Goal: Task Accomplishment & Management: Complete application form

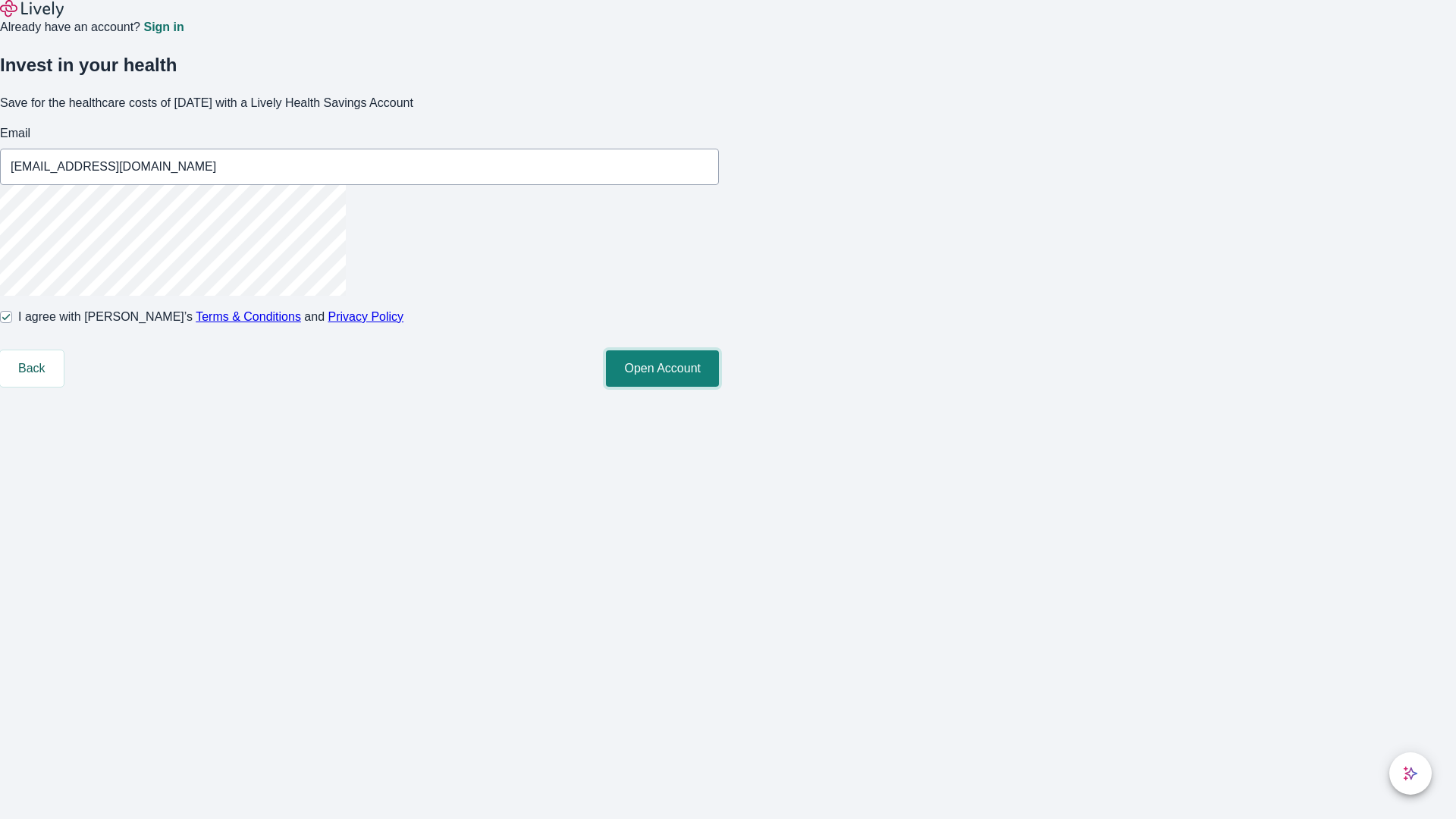
click at [719, 387] on button "Open Account" at bounding box center [662, 368] width 113 height 36
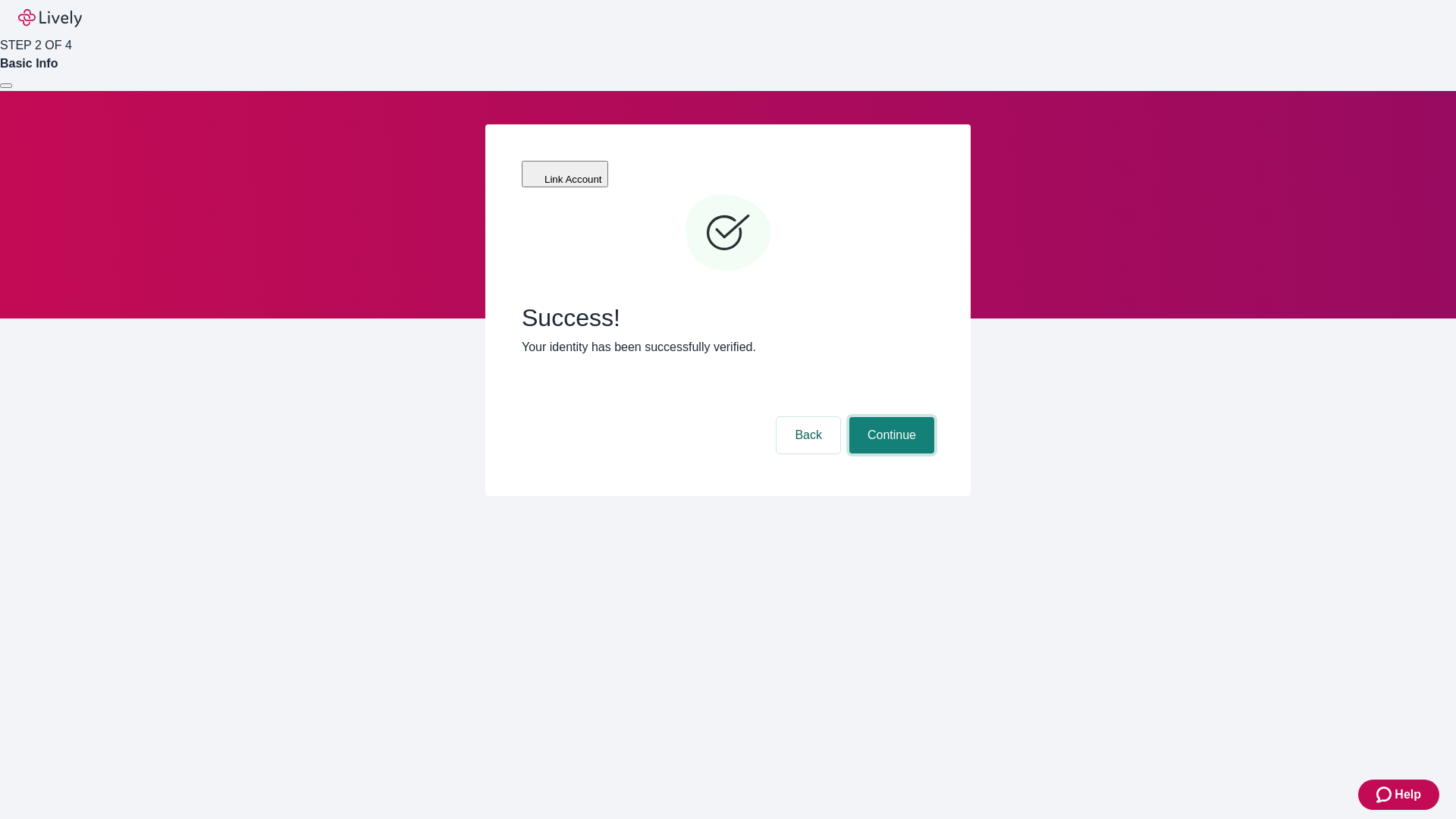
click at [889, 417] on button "Continue" at bounding box center [892, 435] width 85 height 36
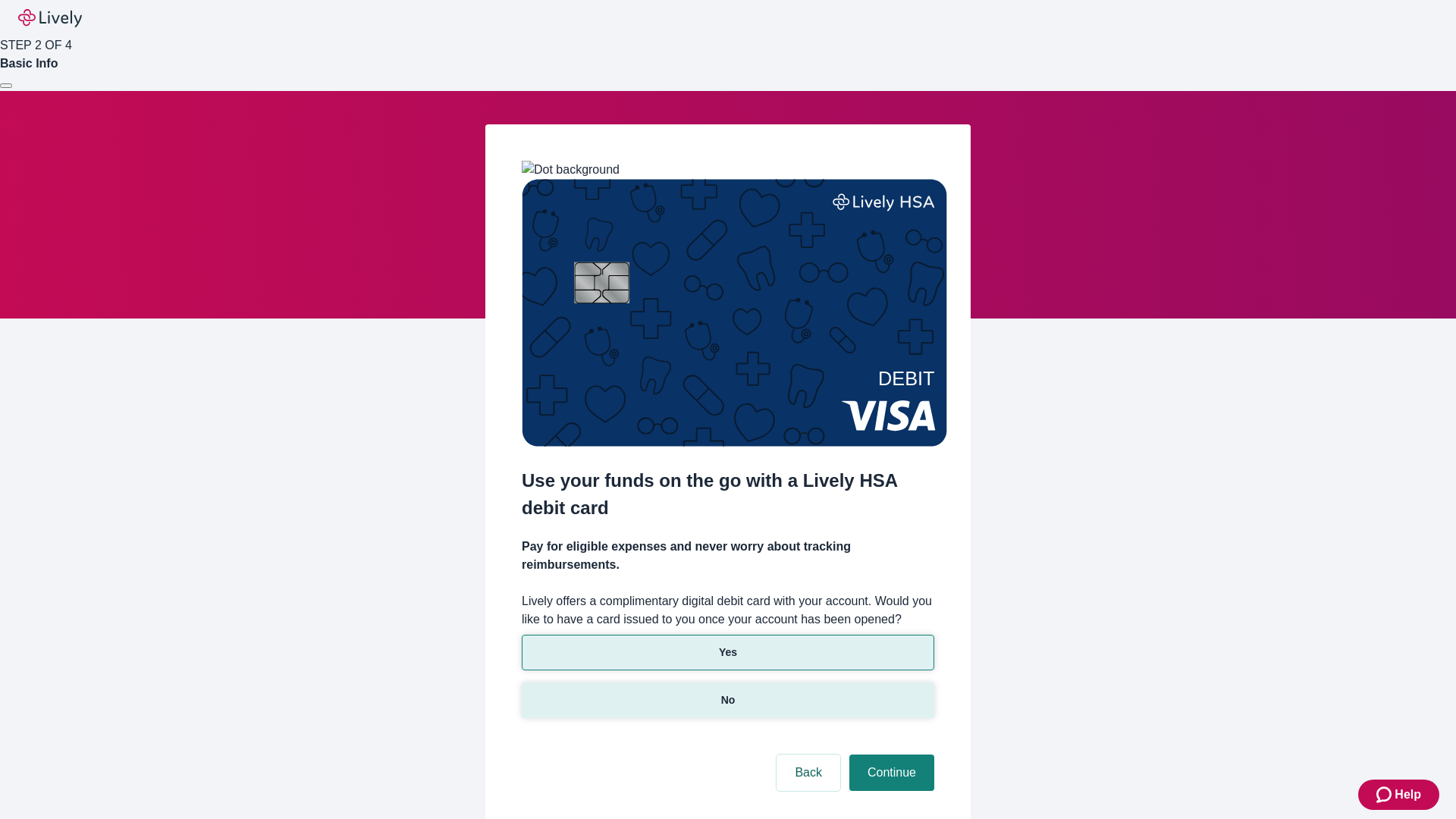
click at [727, 693] on p "No" at bounding box center [728, 701] width 14 height 16
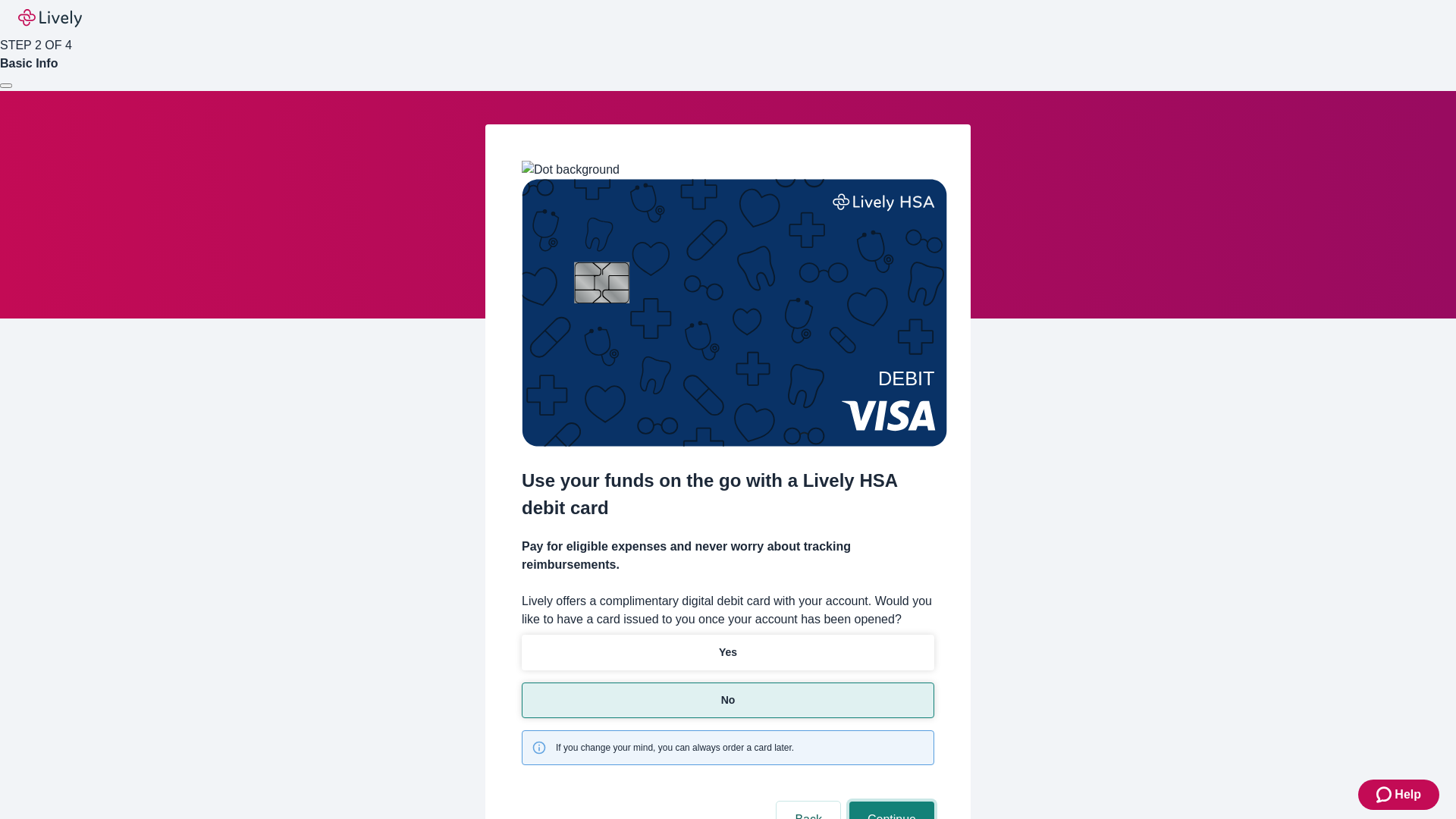
click at [889, 802] on button "Continue" at bounding box center [892, 820] width 85 height 36
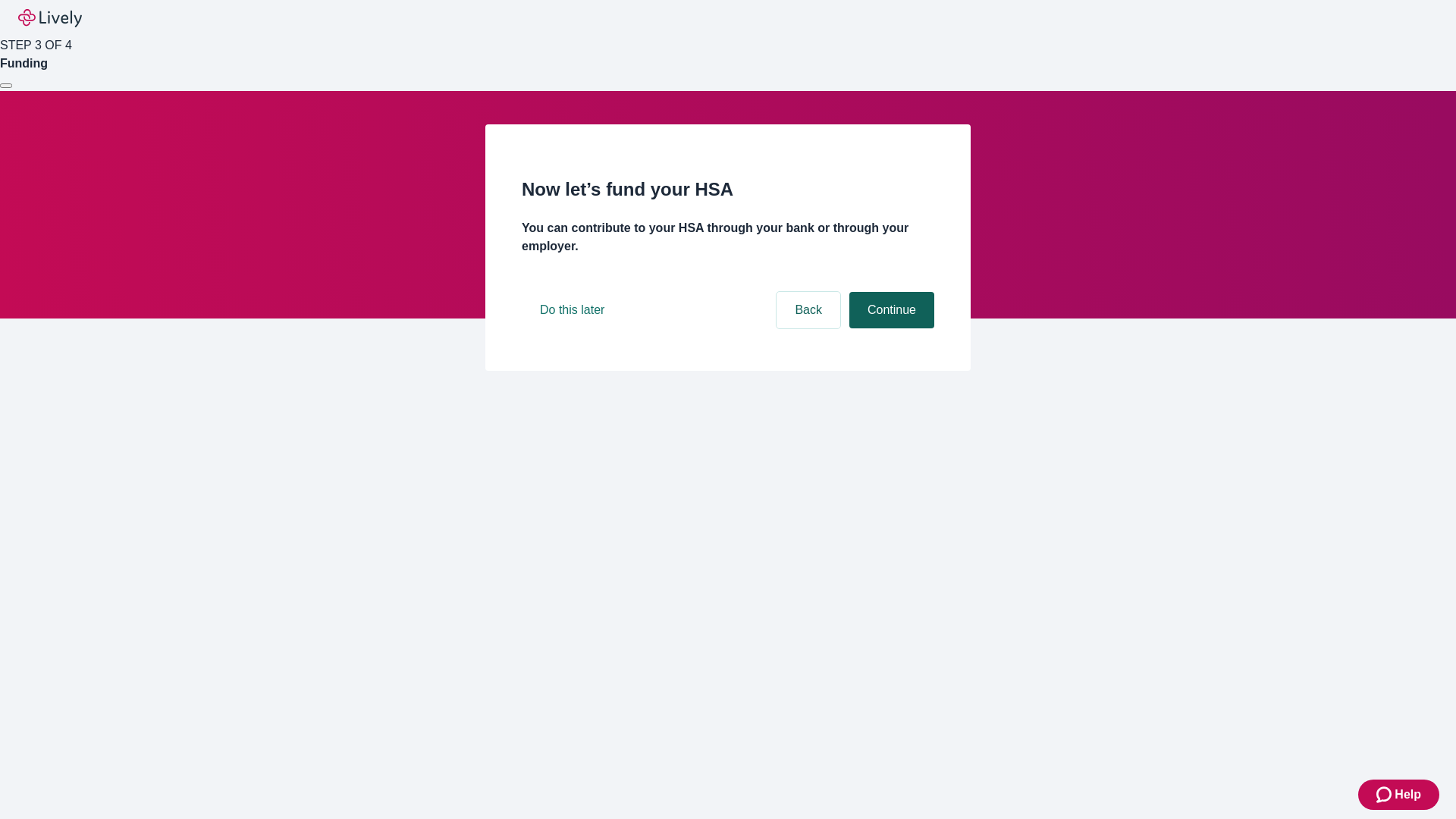
click at [889, 328] on button "Continue" at bounding box center [892, 310] width 85 height 36
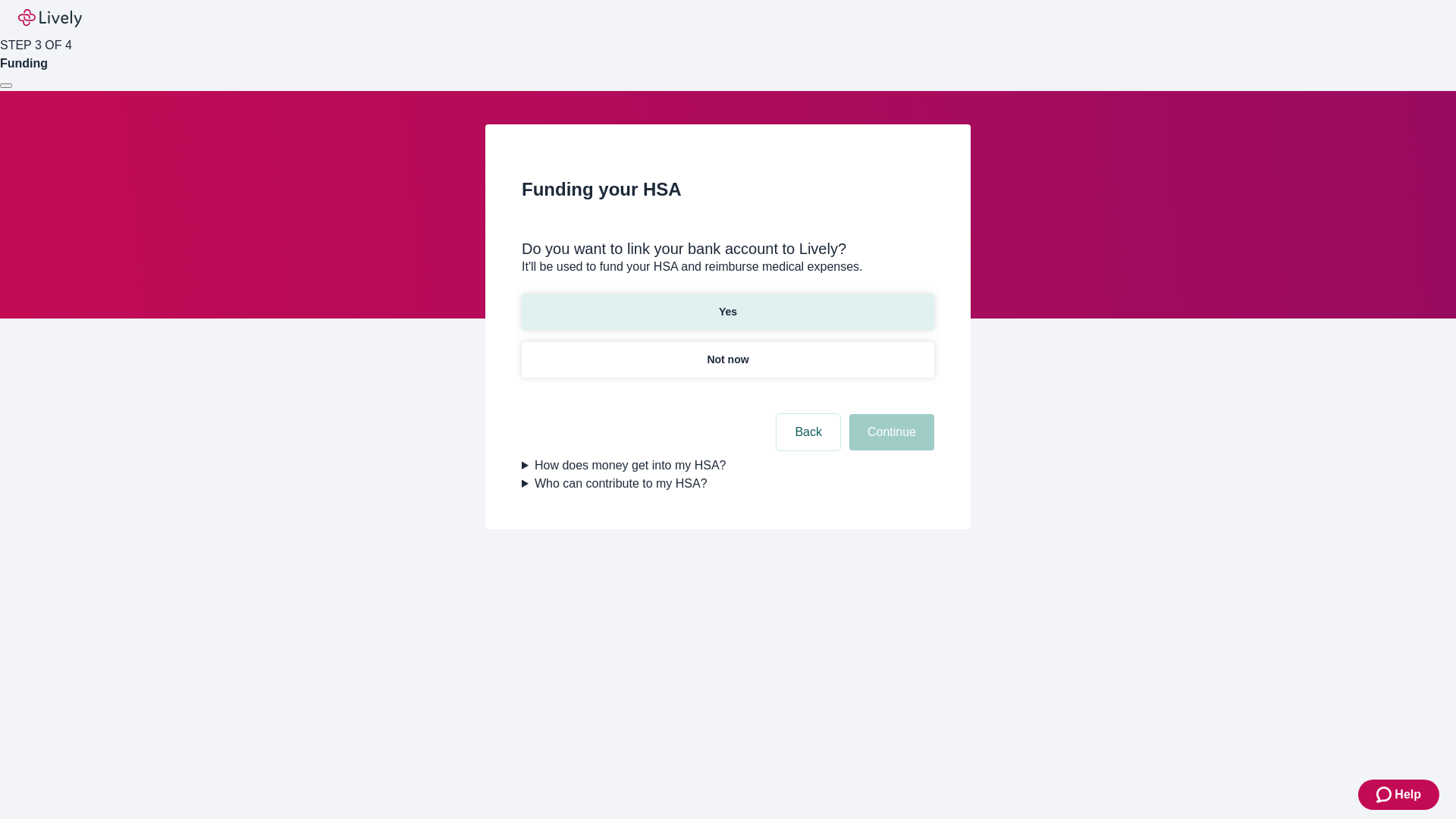
click at [727, 304] on p "Yes" at bounding box center [728, 312] width 18 height 16
click at [889, 414] on button "Continue" at bounding box center [892, 432] width 85 height 36
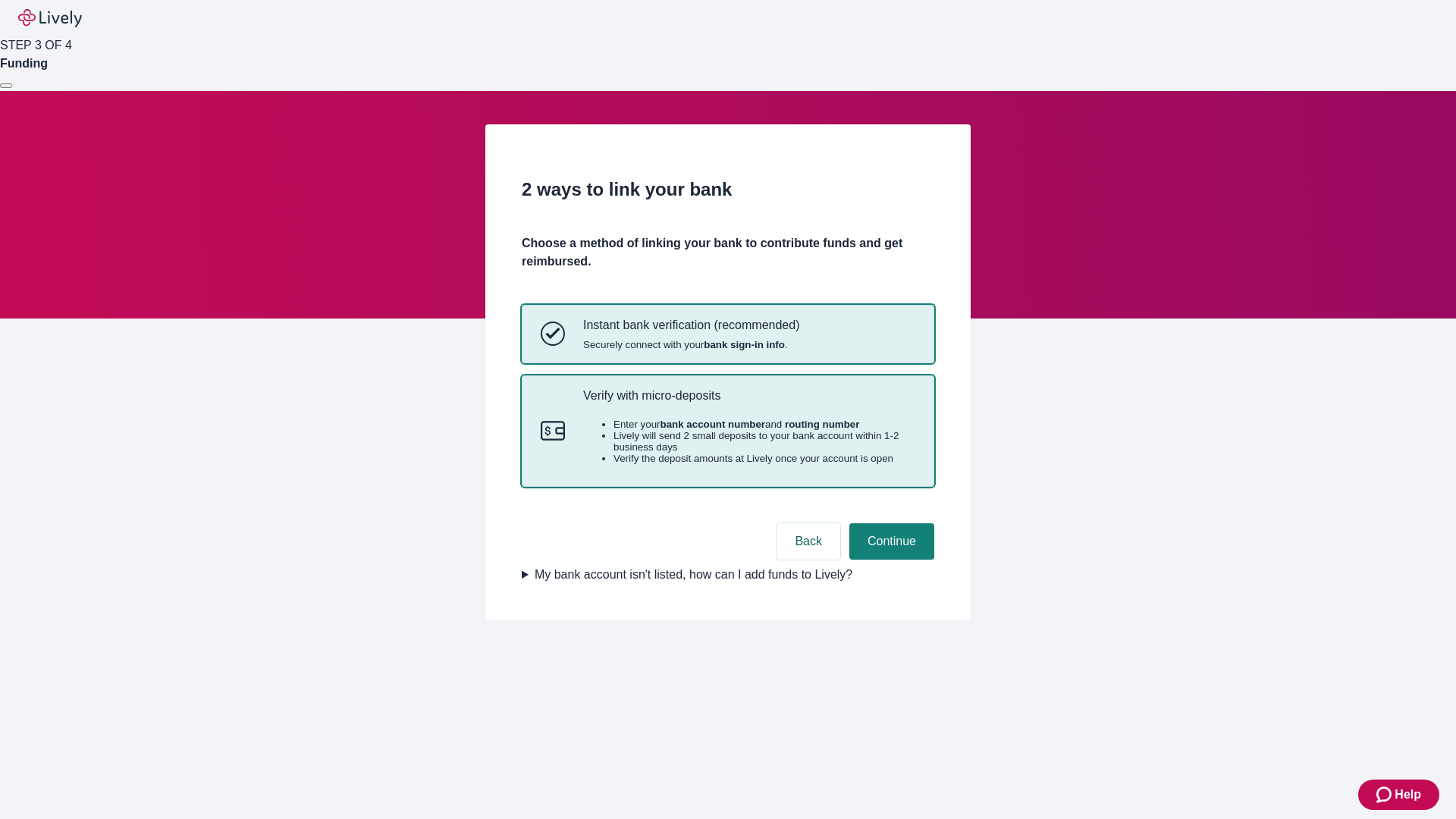
click at [748, 403] on p "Verify with micro-deposits" at bounding box center [749, 396] width 332 height 14
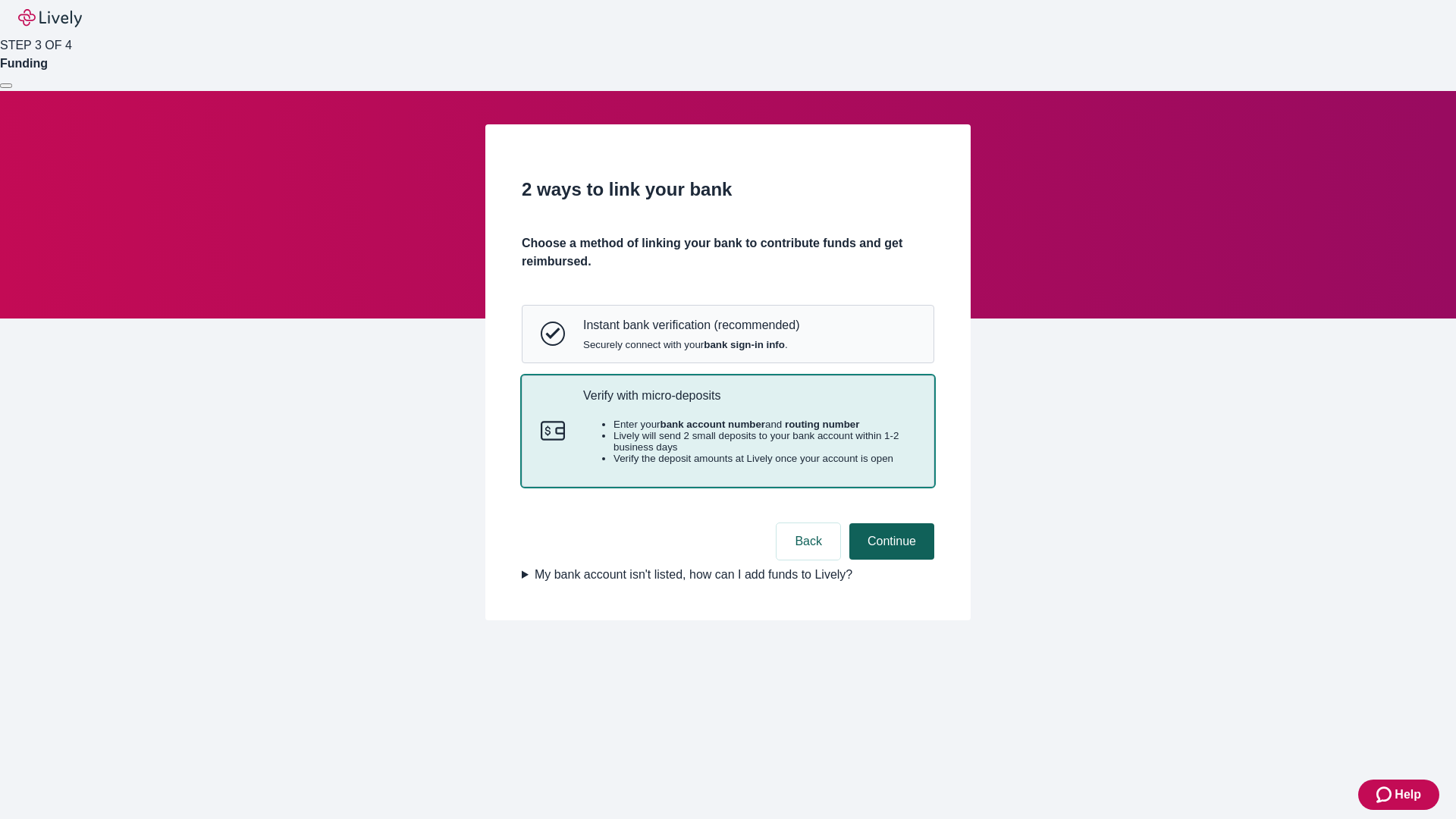
click at [889, 560] on button "Continue" at bounding box center [892, 542] width 85 height 36
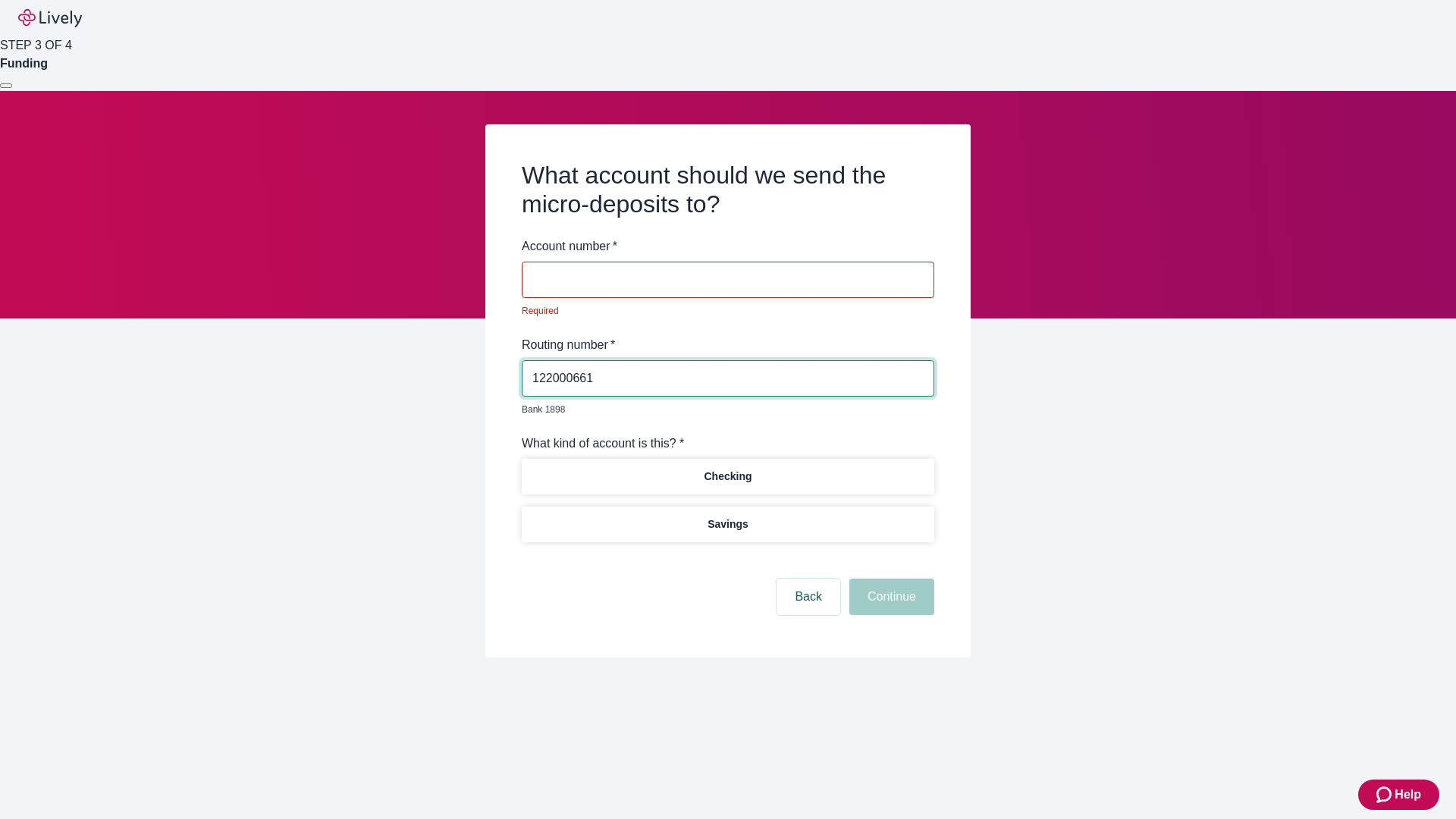
type input "122000661"
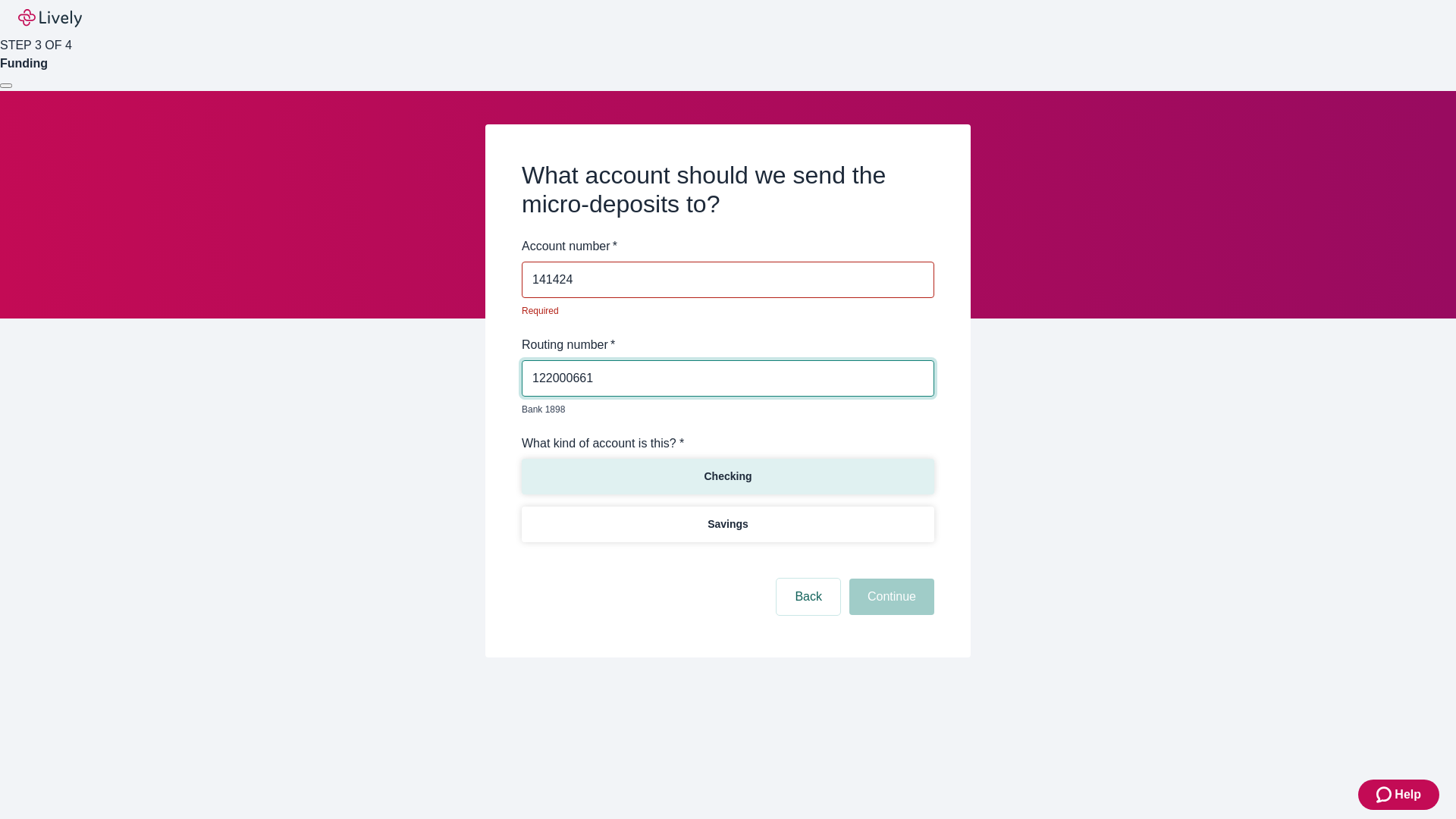
type input "141424"
click at [727, 469] on p "Checking" at bounding box center [727, 477] width 48 height 16
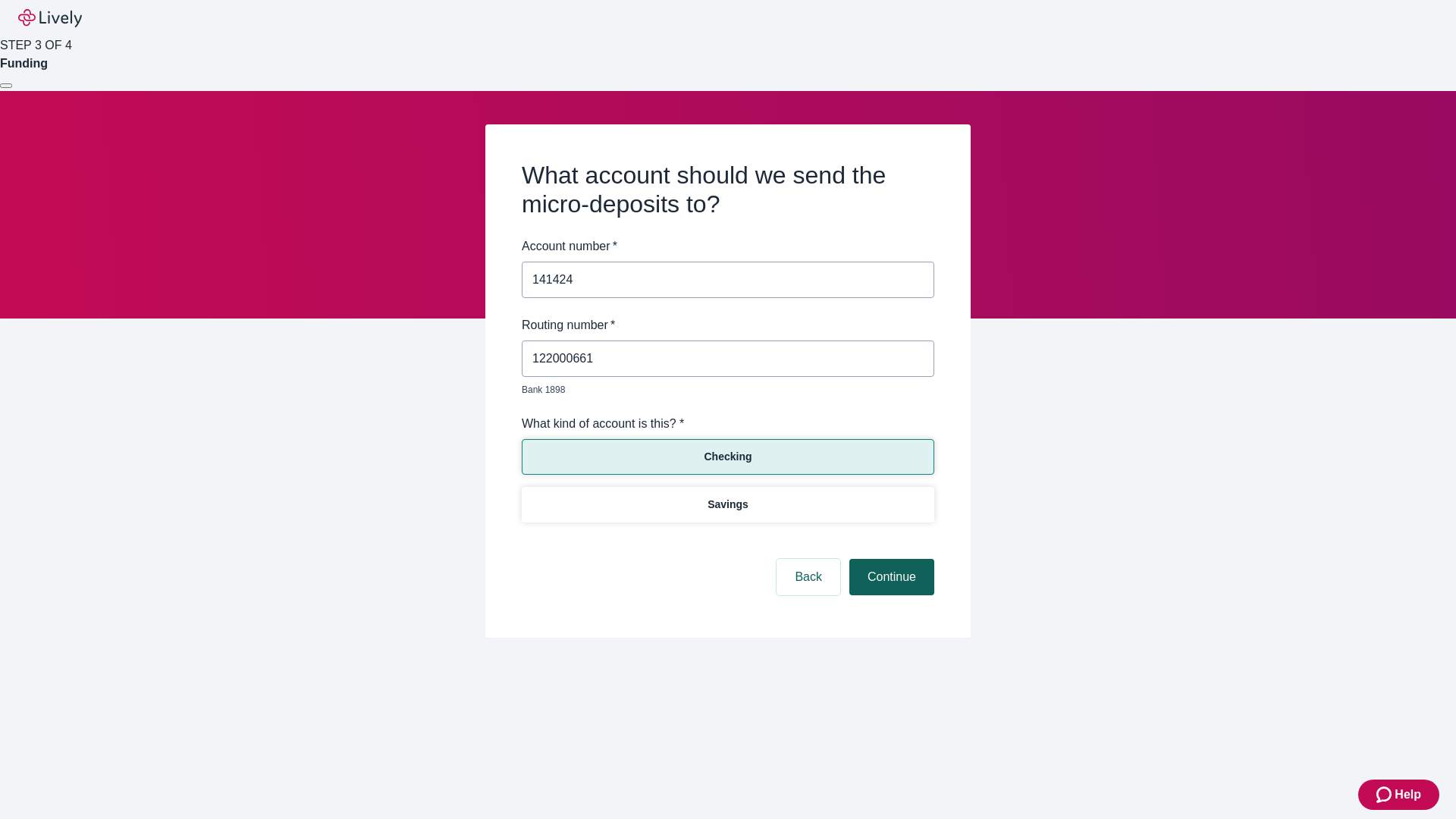
click at [889, 560] on button "Continue" at bounding box center [892, 577] width 85 height 36
